Goal: Task Accomplishment & Management: Use online tool/utility

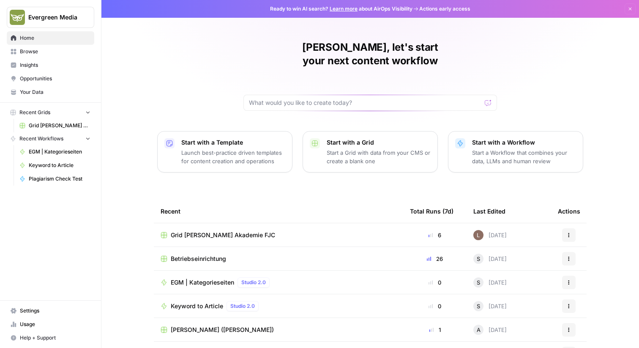
click at [62, 123] on span "Grid [PERSON_NAME] Akademie FJC" at bounding box center [60, 126] width 62 height 8
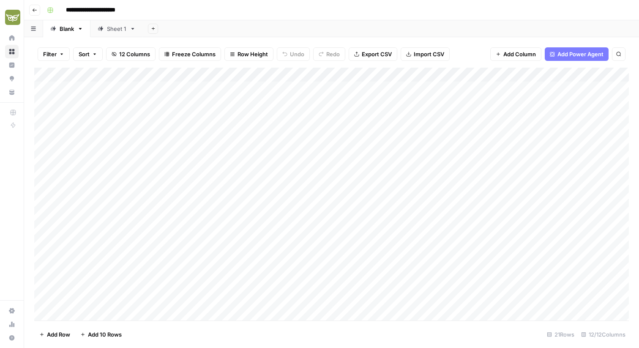
click at [342, 122] on div "Add Column" at bounding box center [331, 194] width 594 height 253
click at [439, 37] on div "Filter Sort 12 Columns Freeze Columns Row Height Undo Redo Export CSV Import CS…" at bounding box center [331, 192] width 615 height 311
